Goal: Find specific page/section: Find specific page/section

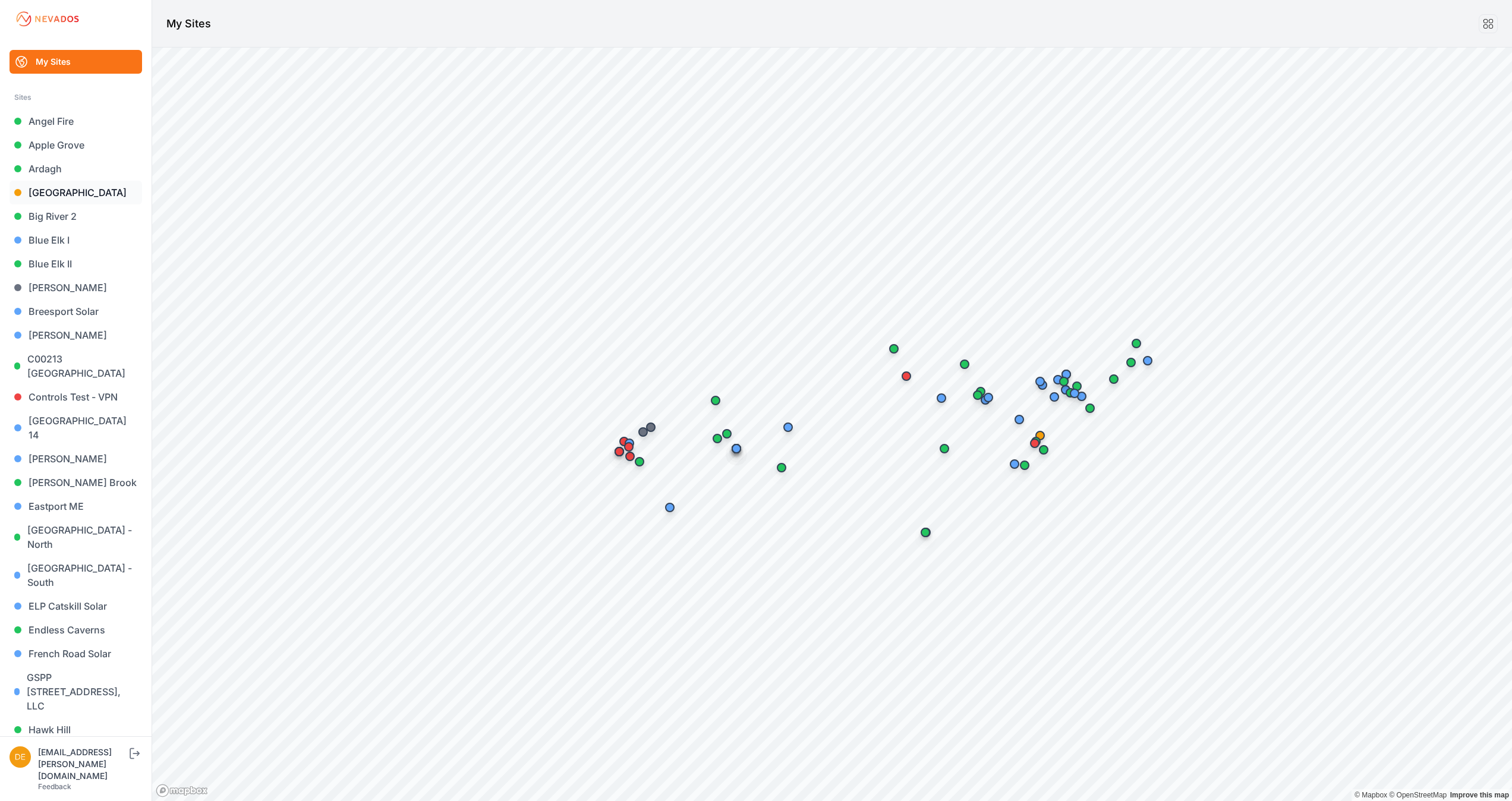
click at [64, 191] on link "[GEOGRAPHIC_DATA]" at bounding box center [76, 192] width 133 height 24
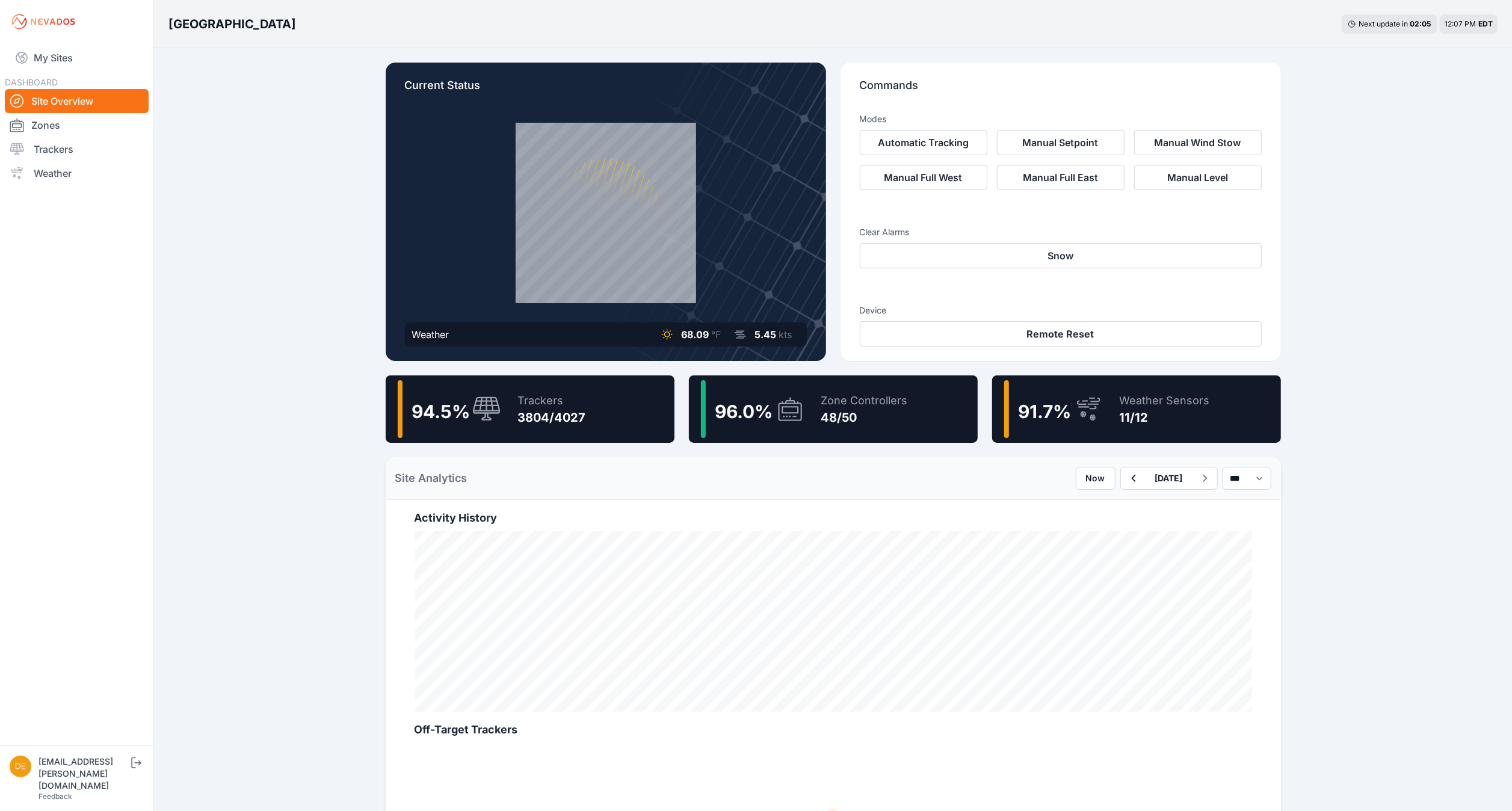
click at [810, 415] on div "Zone Controllers 48/50" at bounding box center [859, 408] width 99 height 58
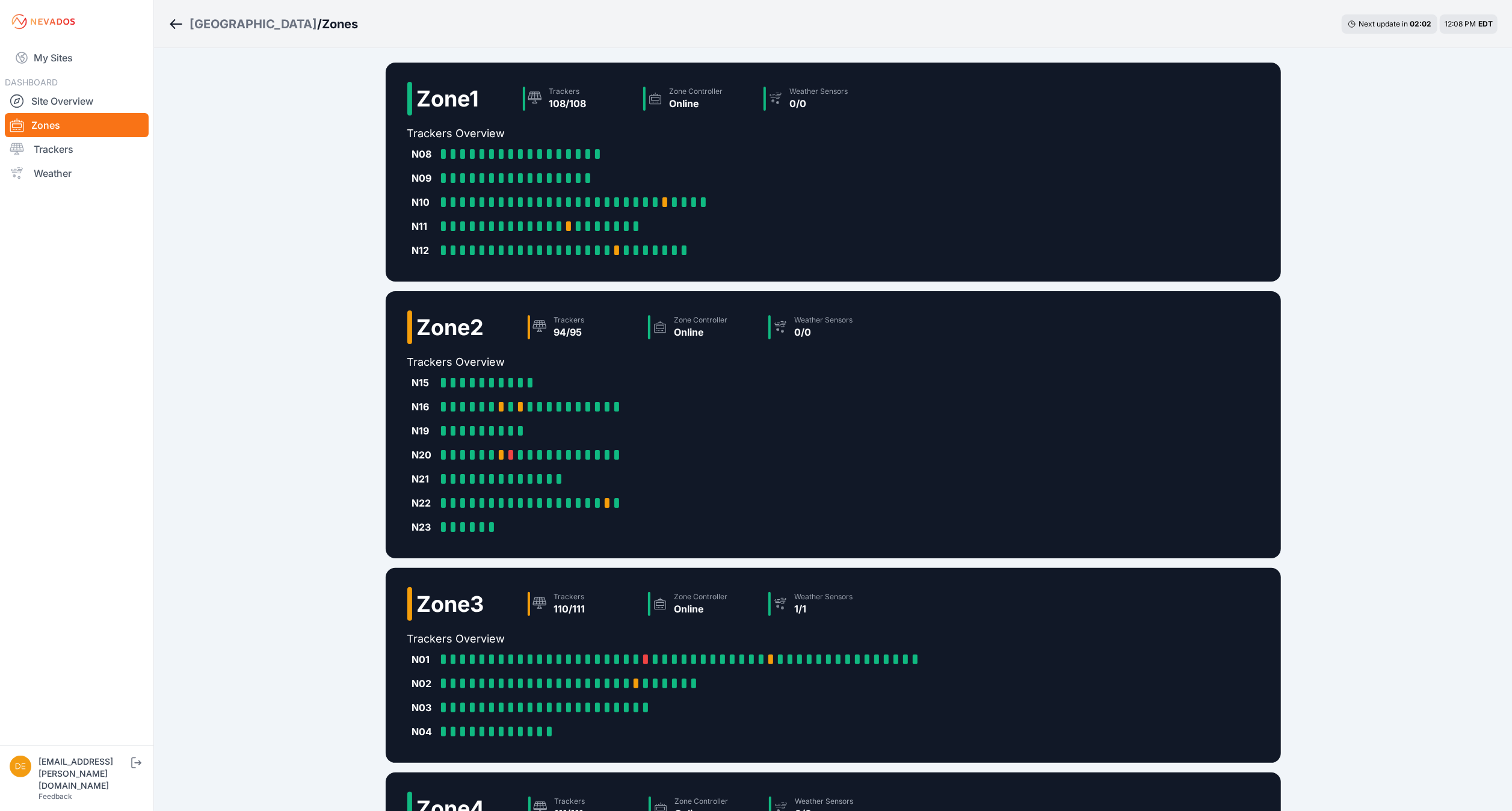
scroll to position [268, 0]
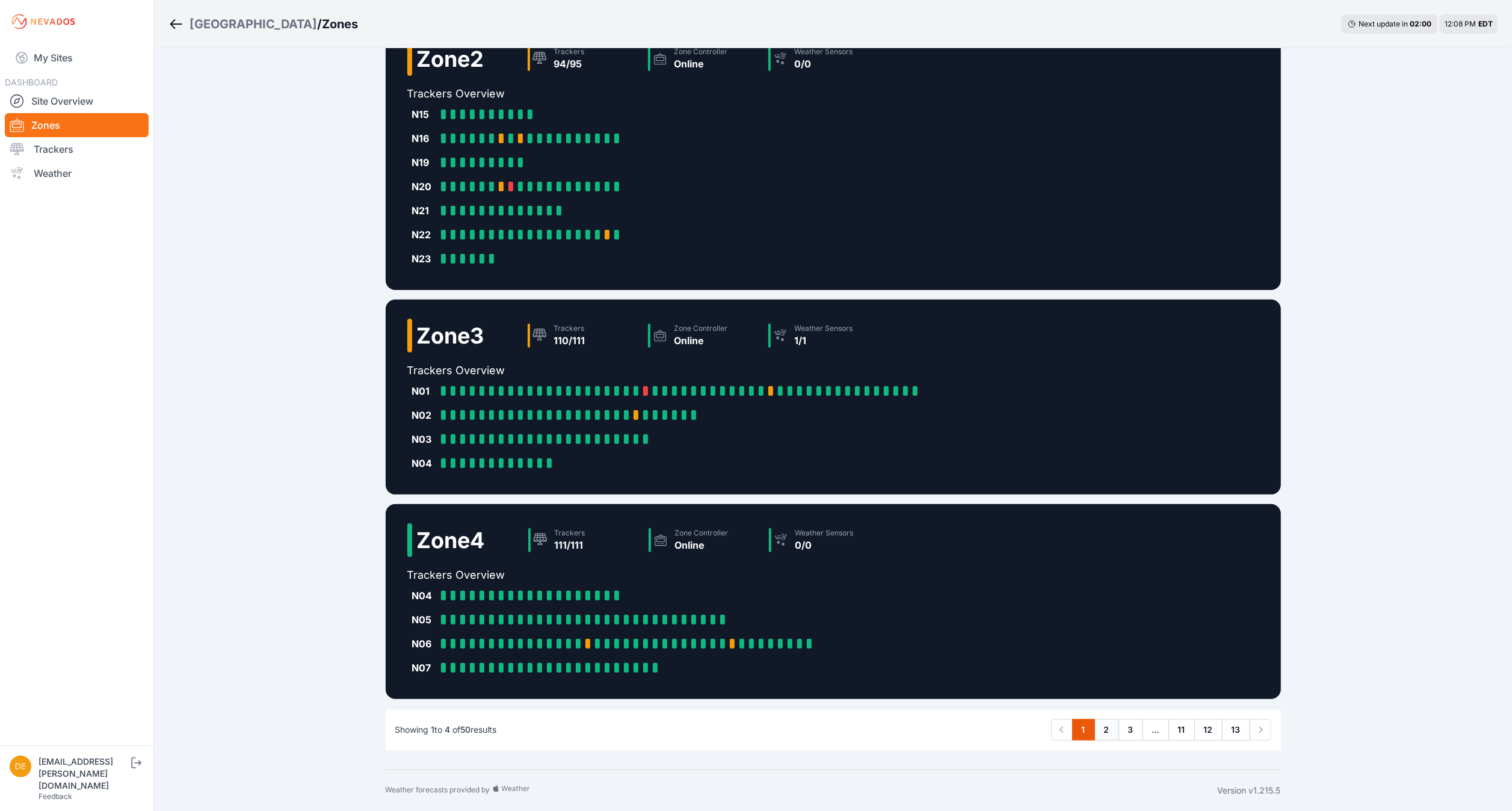
click at [1105, 739] on link "2" at bounding box center [1106, 729] width 25 height 22
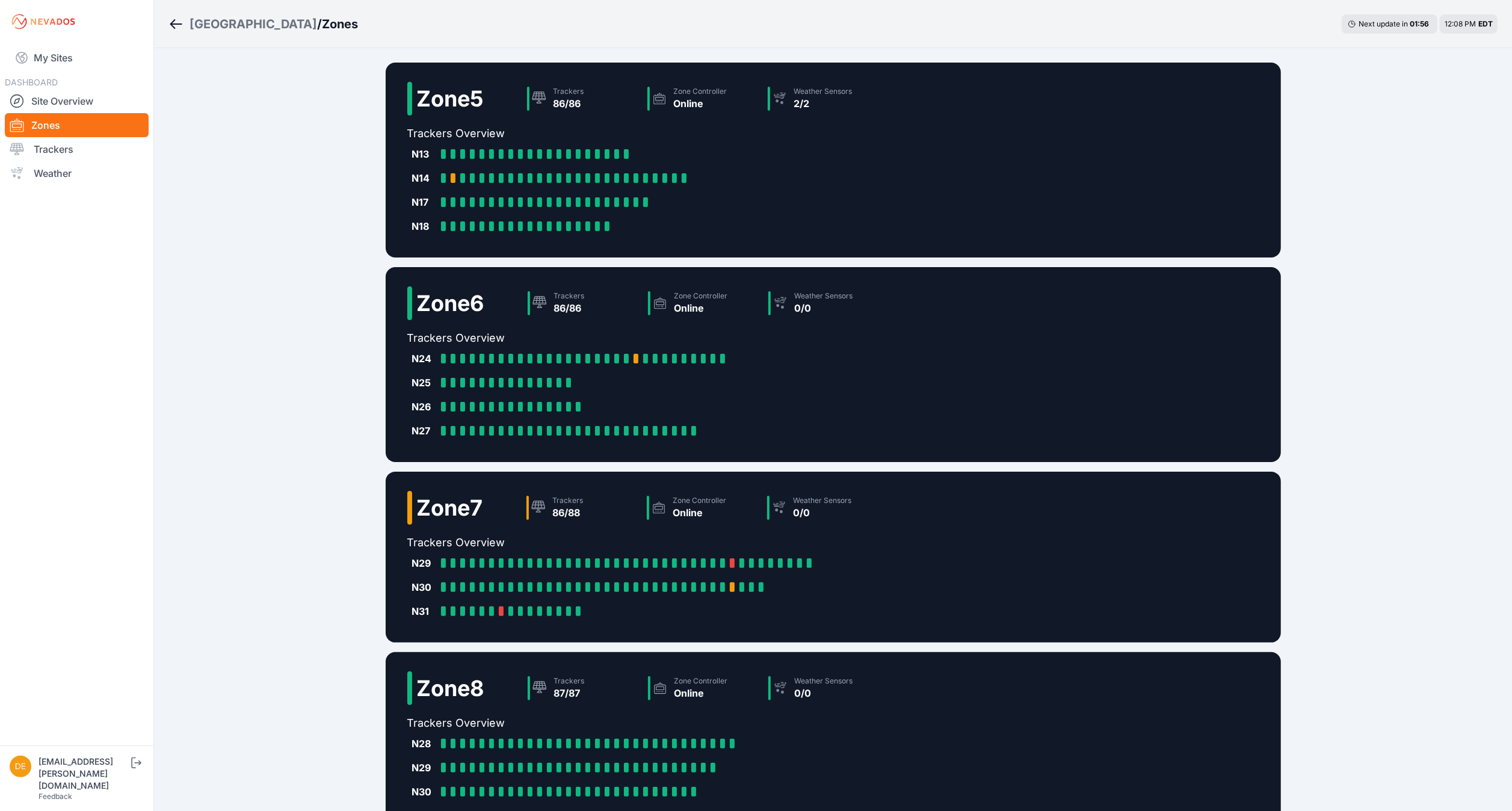
scroll to position [124, 0]
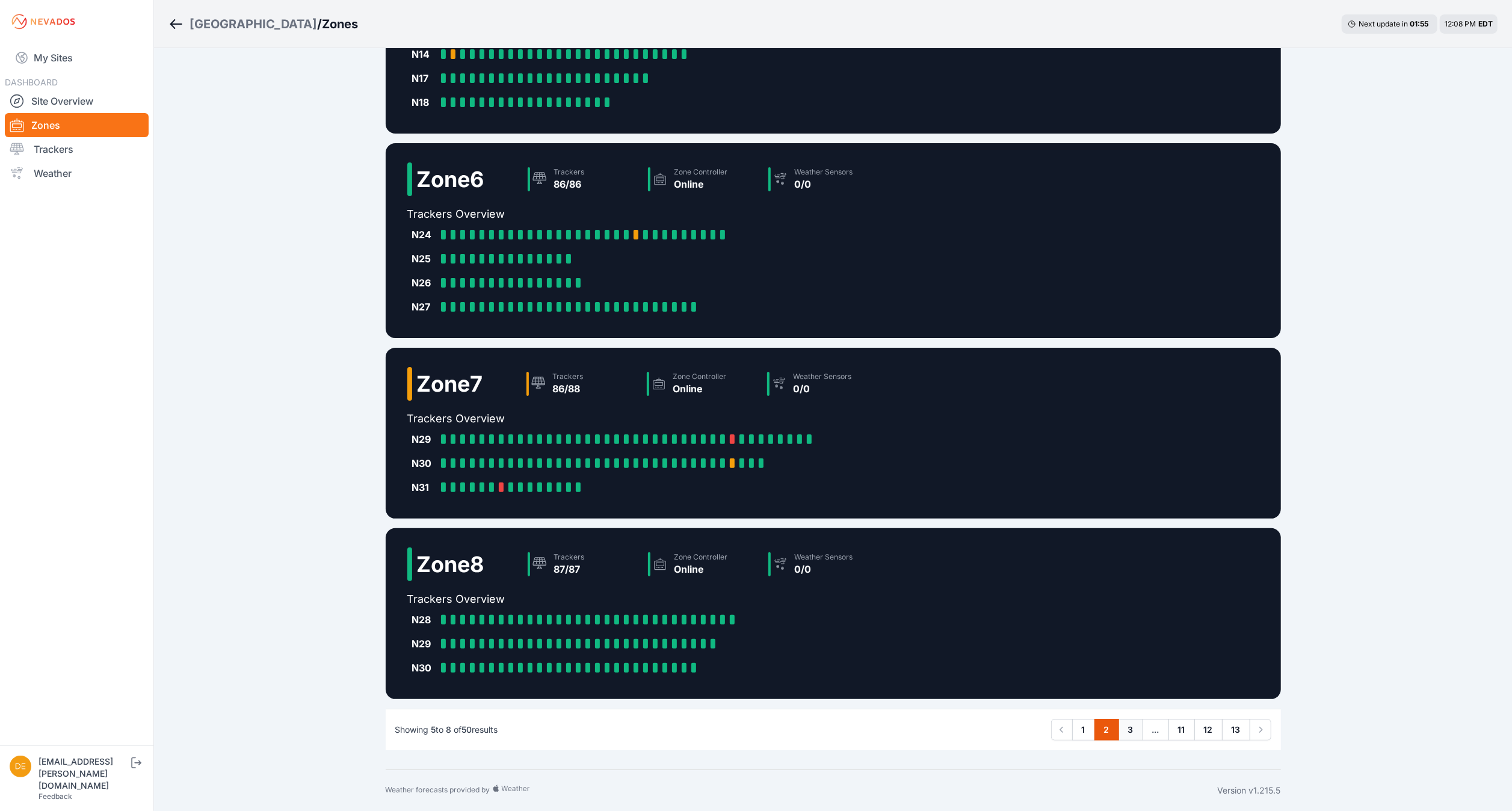
click at [1130, 726] on link "3" at bounding box center [1130, 729] width 25 height 22
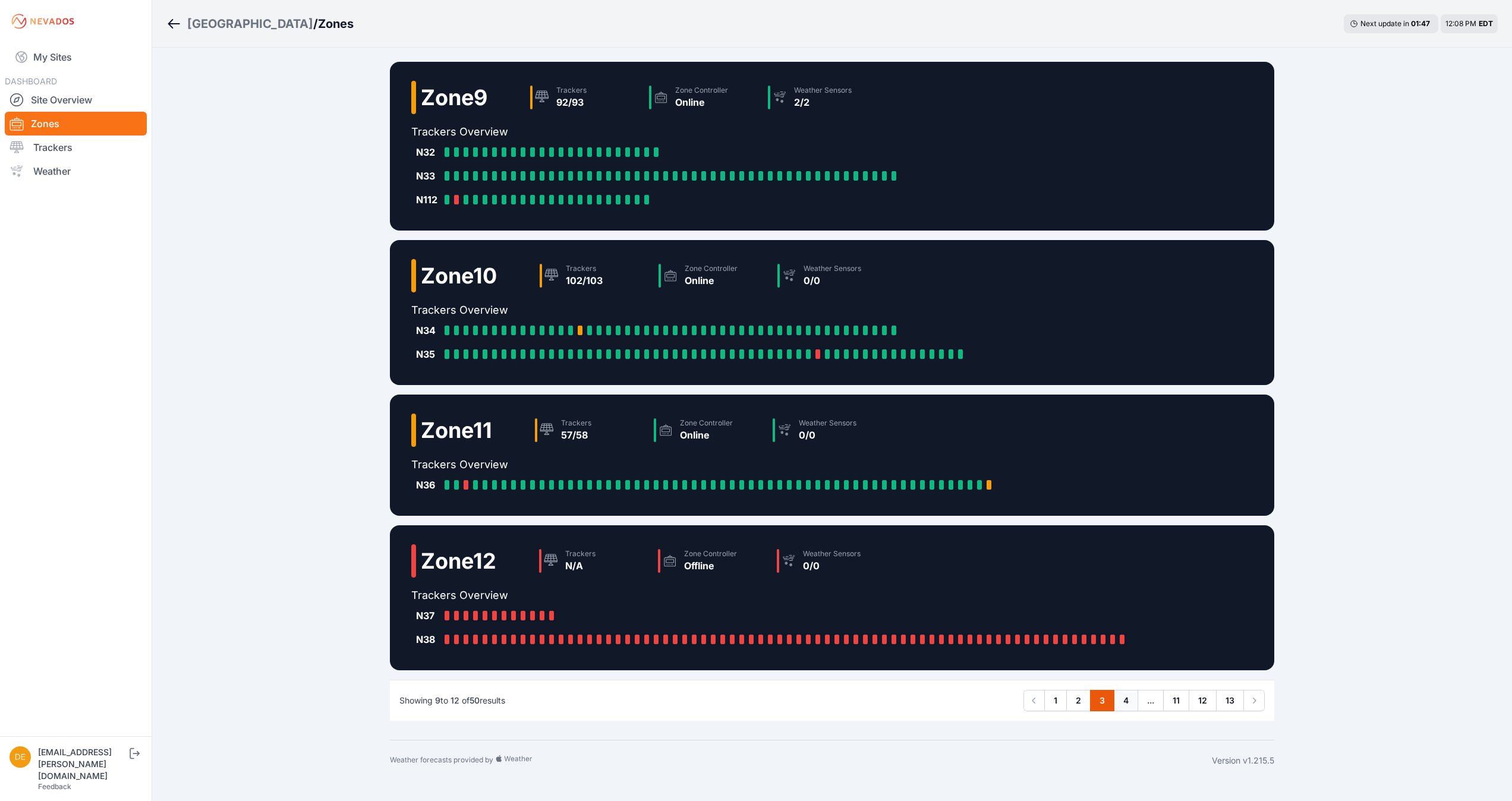
click at [1116, 694] on link "4" at bounding box center [1125, 700] width 24 height 21
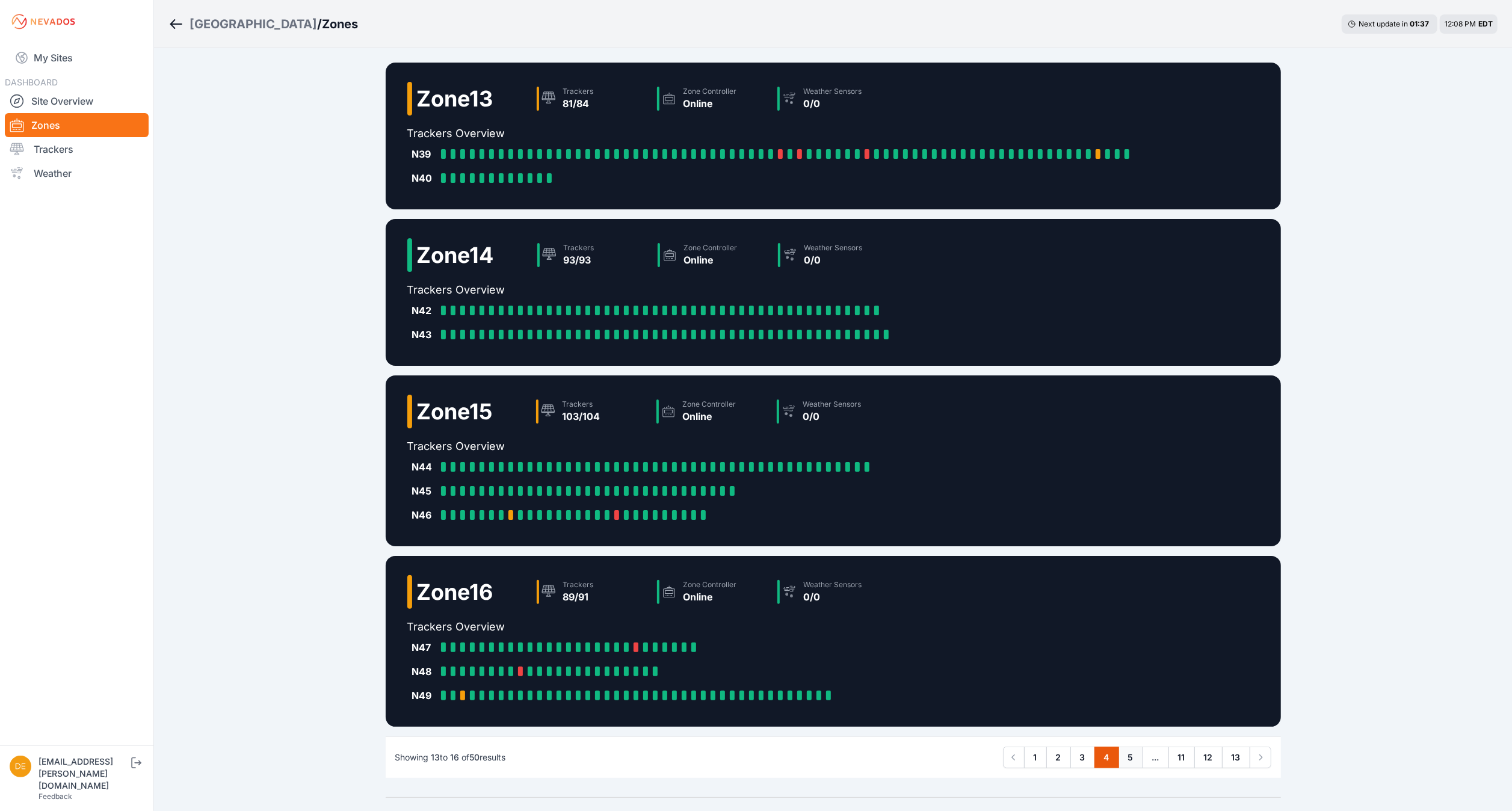
click at [1133, 764] on link "5" at bounding box center [1130, 757] width 25 height 22
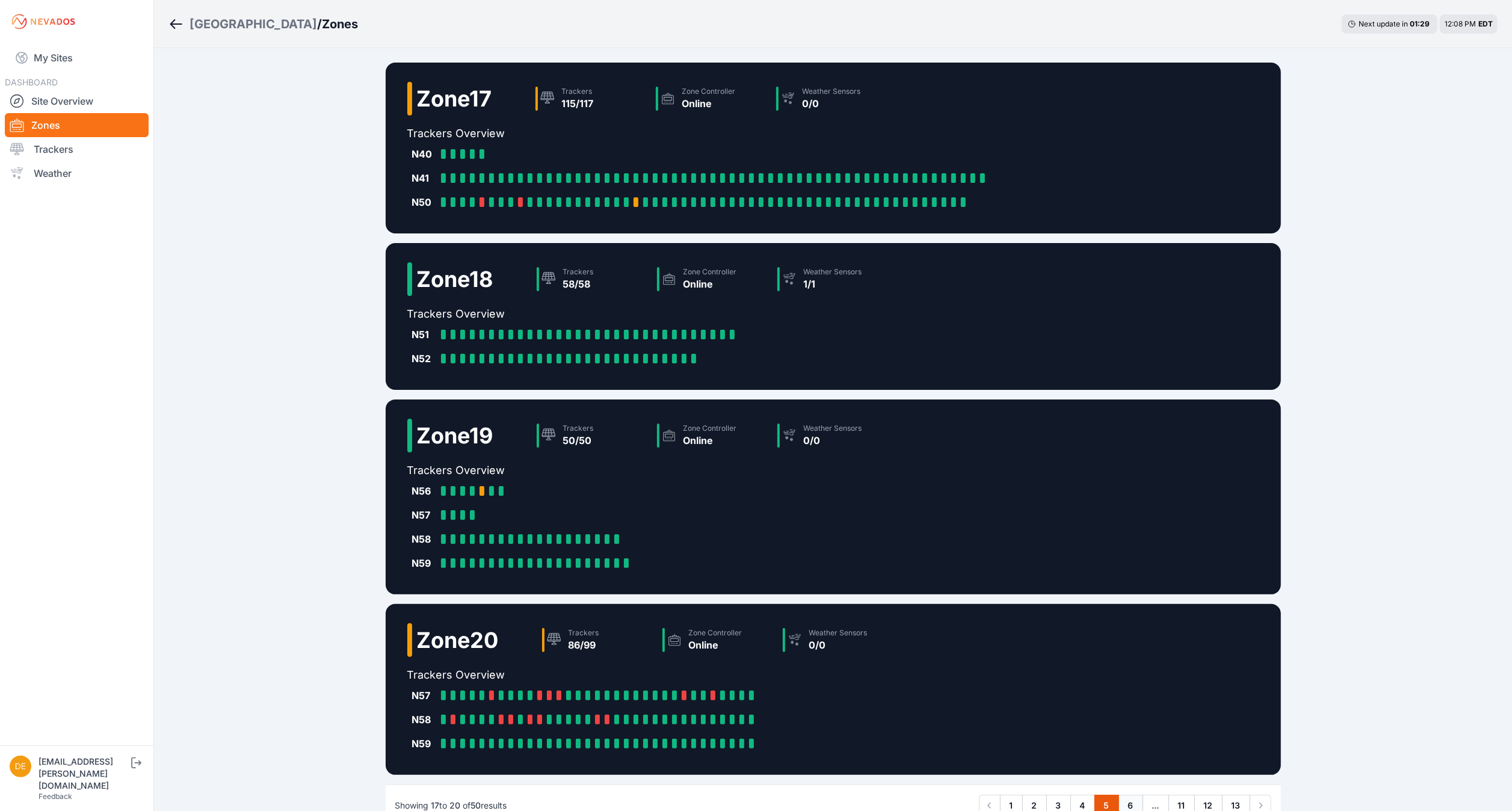
click at [1130, 803] on link "6" at bounding box center [1130, 805] width 25 height 22
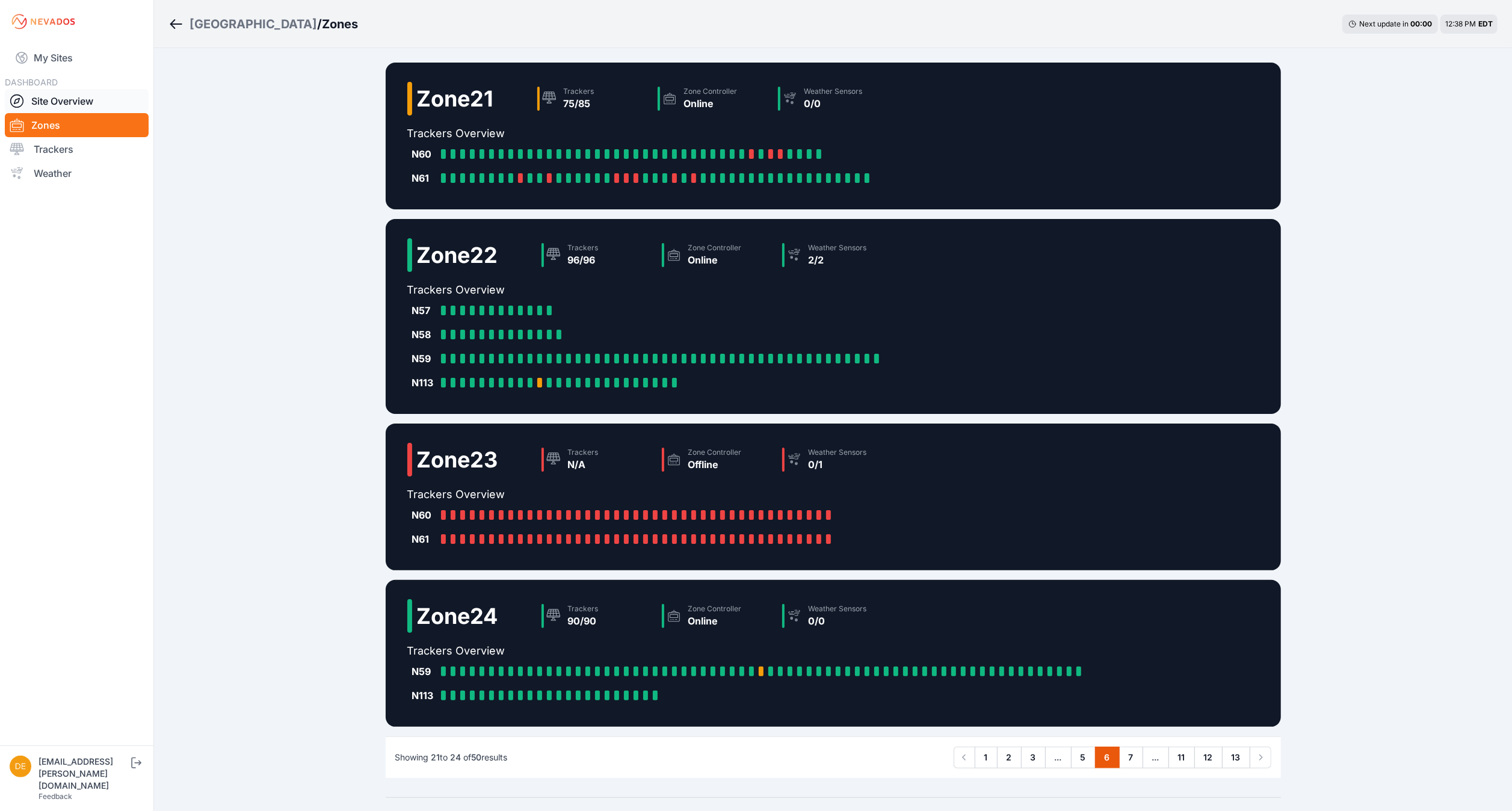
click at [92, 106] on link "Site Overview" at bounding box center [76, 101] width 144 height 24
